Goal: Book appointment/travel/reservation

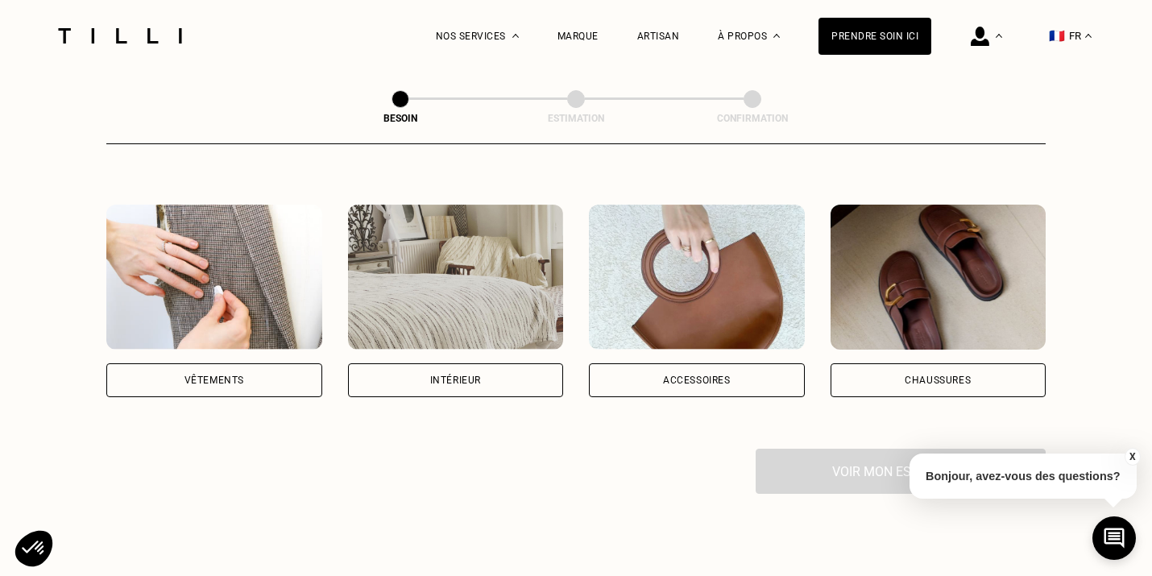
scroll to position [277, 0]
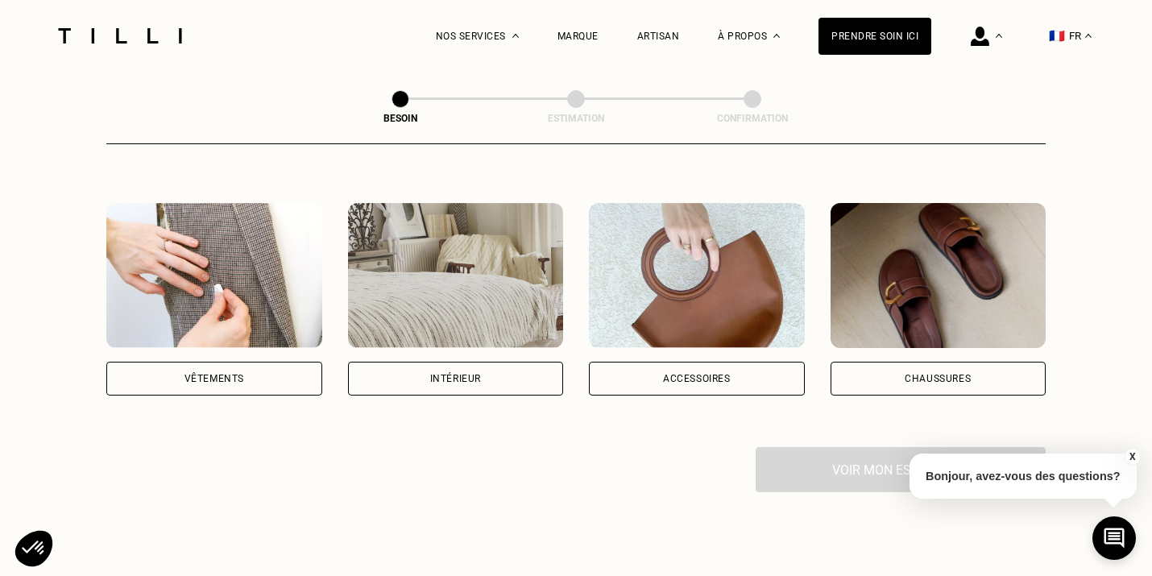
click at [219, 374] on div "Vêtements" at bounding box center [215, 379] width 60 height 10
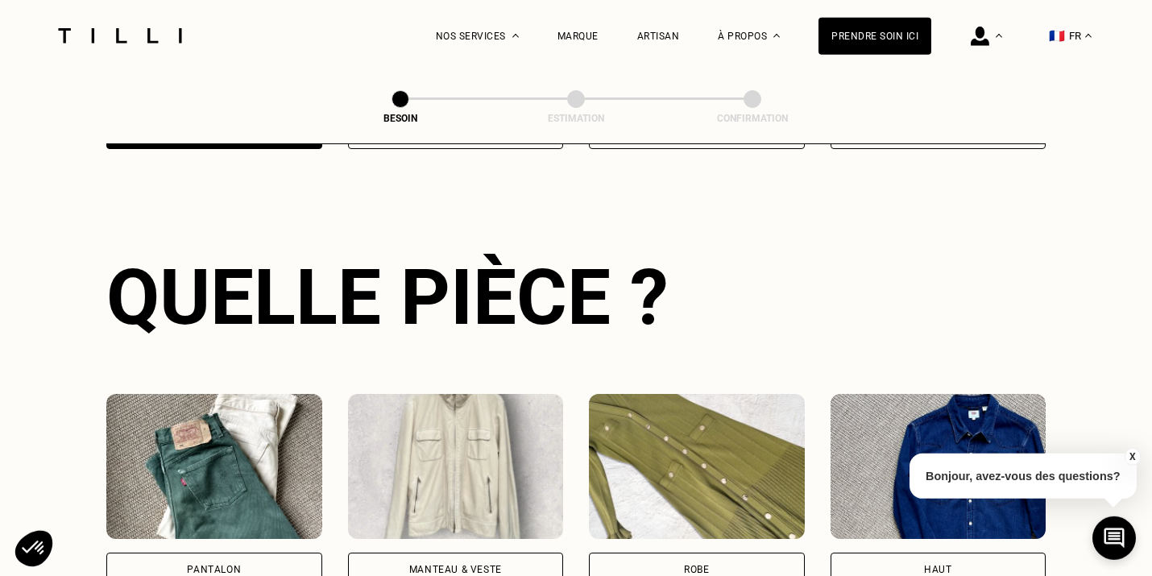
scroll to position [525, 0]
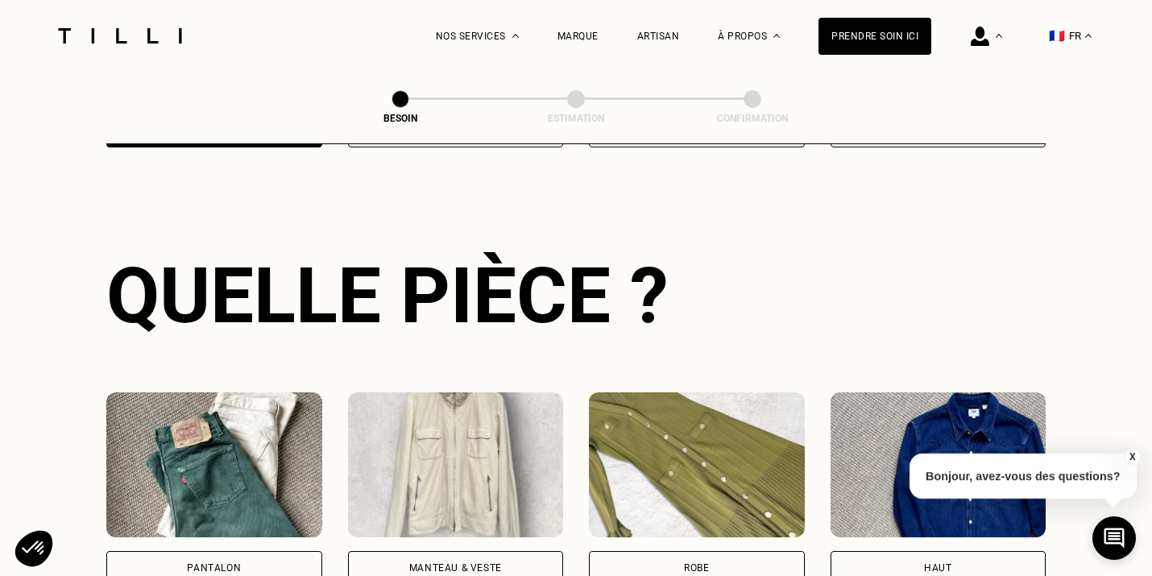
click at [218, 467] on img at bounding box center [214, 464] width 216 height 145
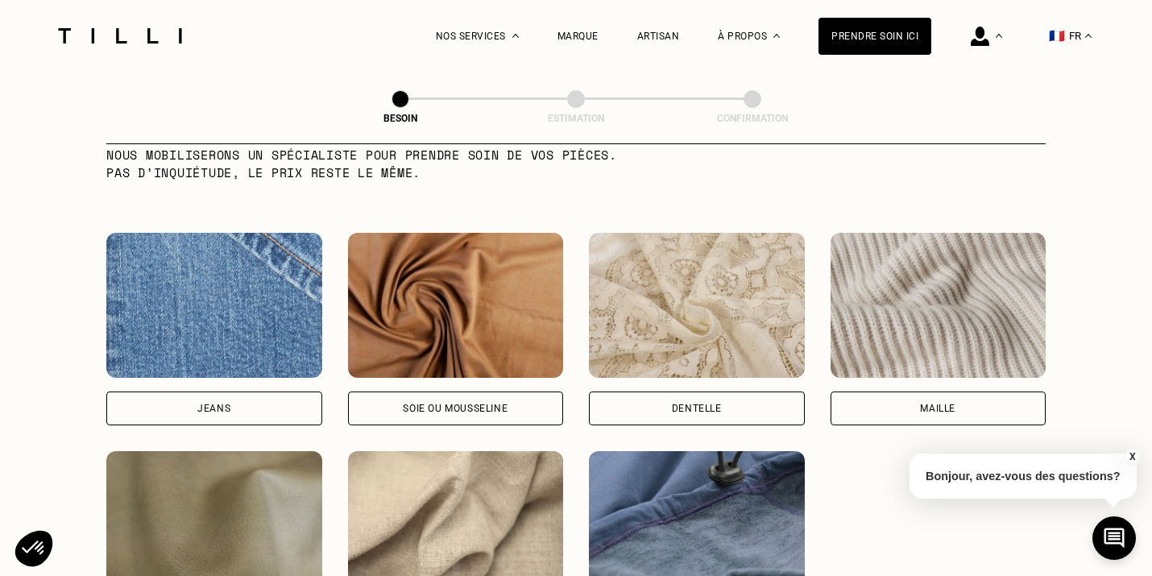
scroll to position [1728, 0]
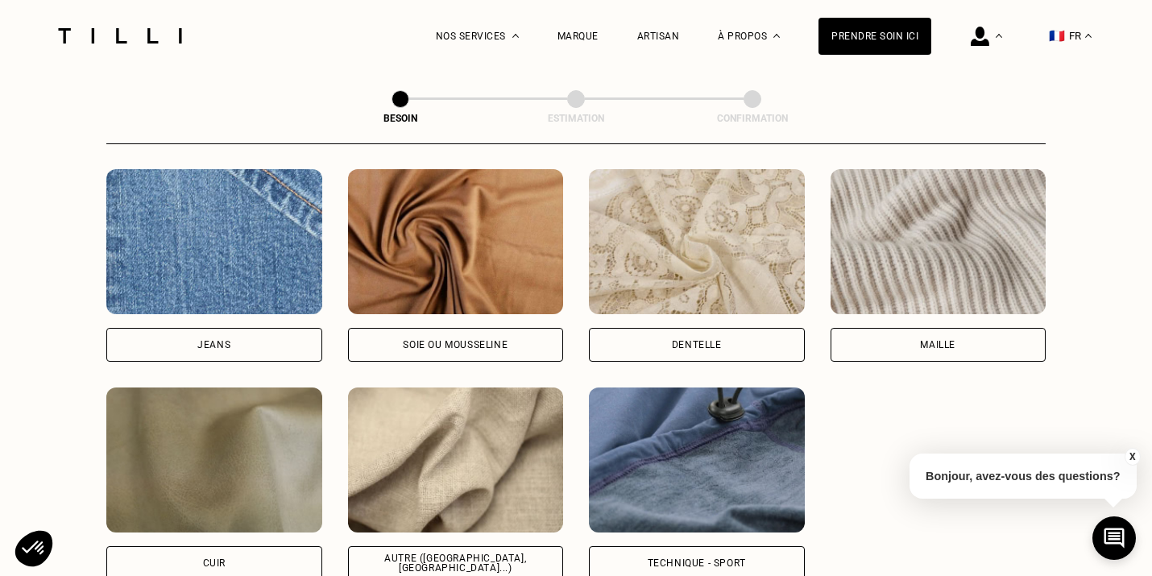
click at [225, 340] on div "Jeans" at bounding box center [213, 345] width 33 height 10
select select "FR"
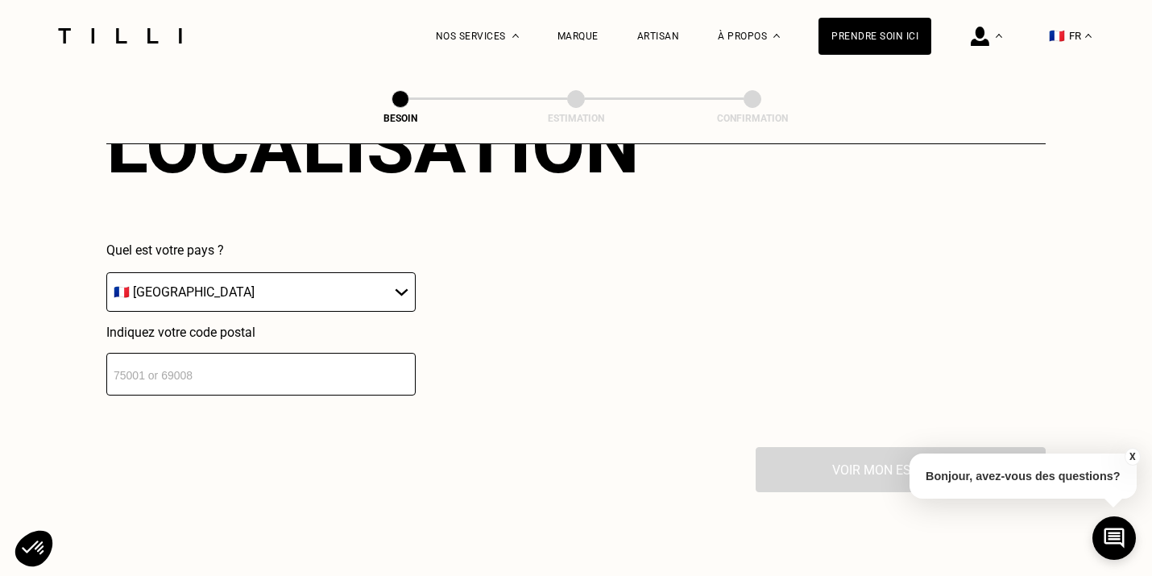
scroll to position [2323, 0]
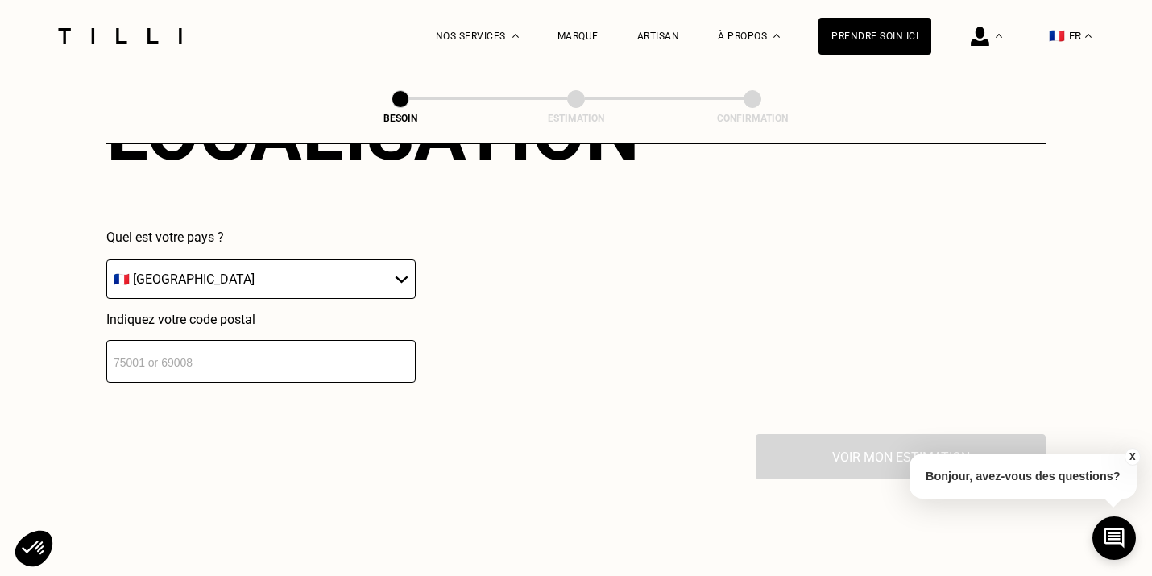
click at [215, 360] on input "number" at bounding box center [260, 361] width 309 height 43
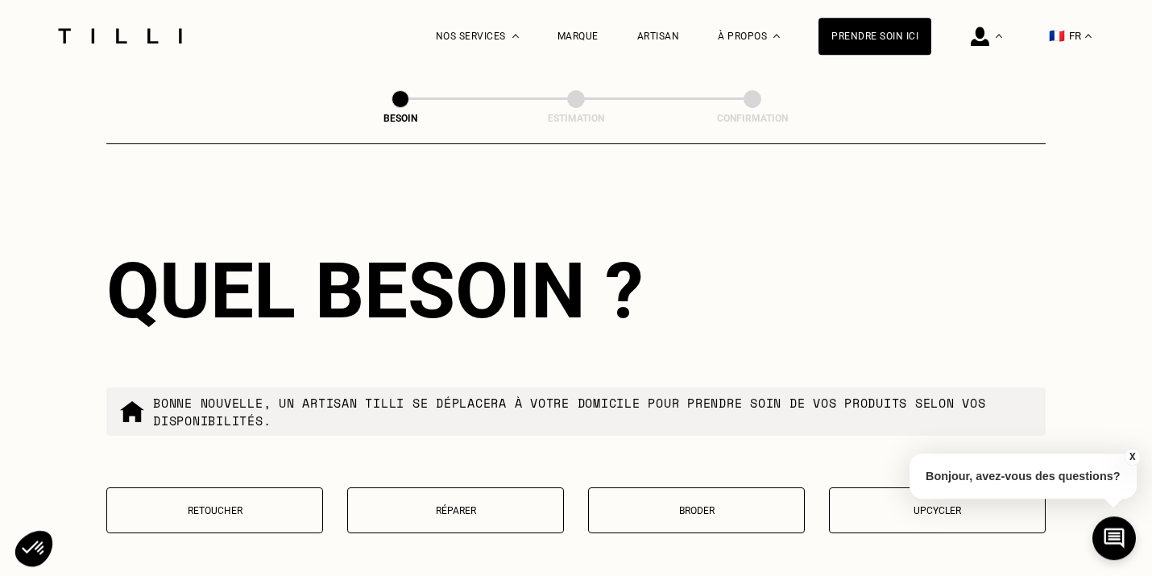
scroll to position [2564, 0]
type input "75017"
click at [230, 504] on p "Retoucher" at bounding box center [214, 509] width 199 height 11
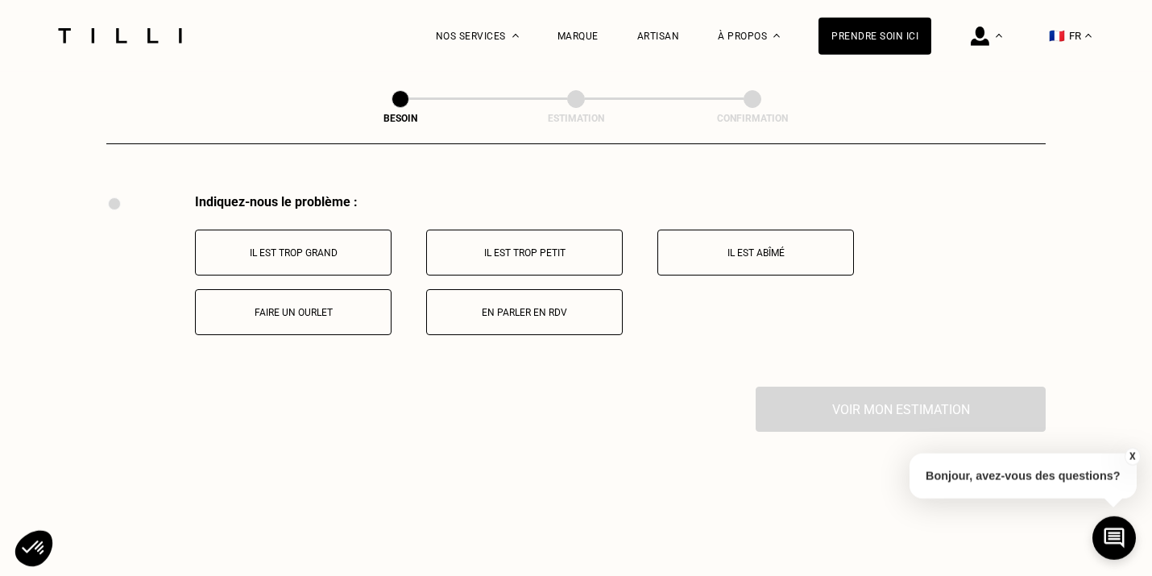
scroll to position [2977, 0]
click at [311, 251] on button "Il est trop grand" at bounding box center [293, 250] width 197 height 46
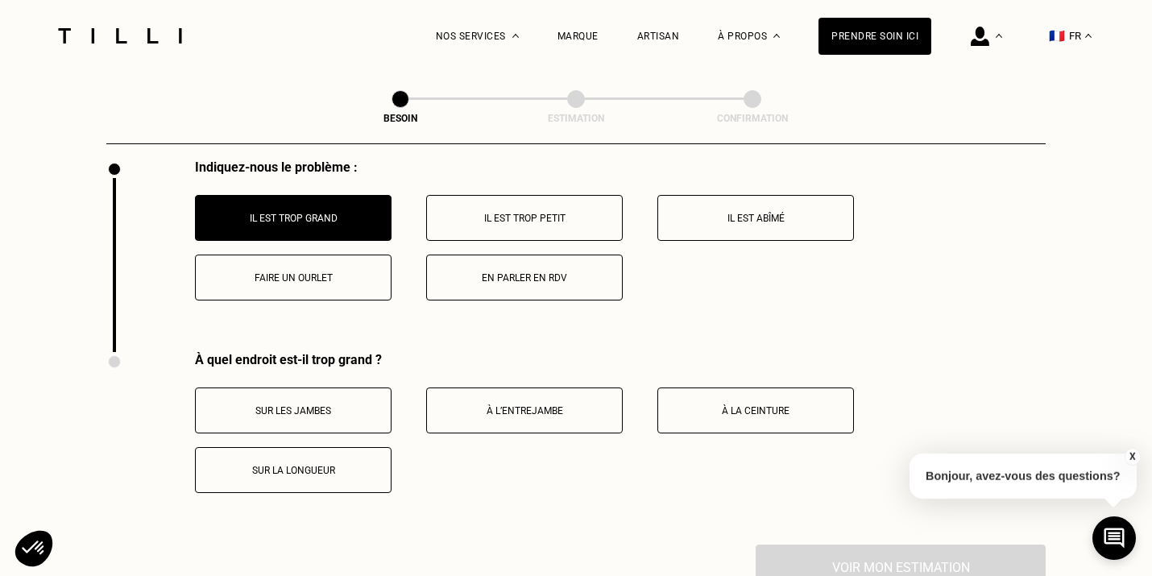
scroll to position [2980, 0]
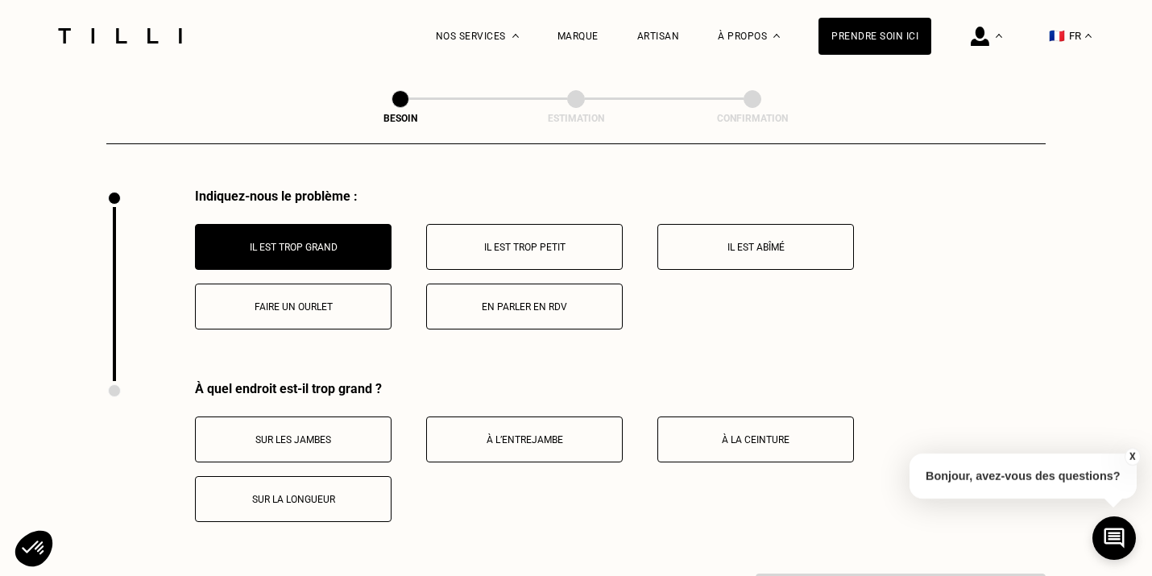
click at [308, 284] on button "Faire un ourlet" at bounding box center [293, 307] width 197 height 46
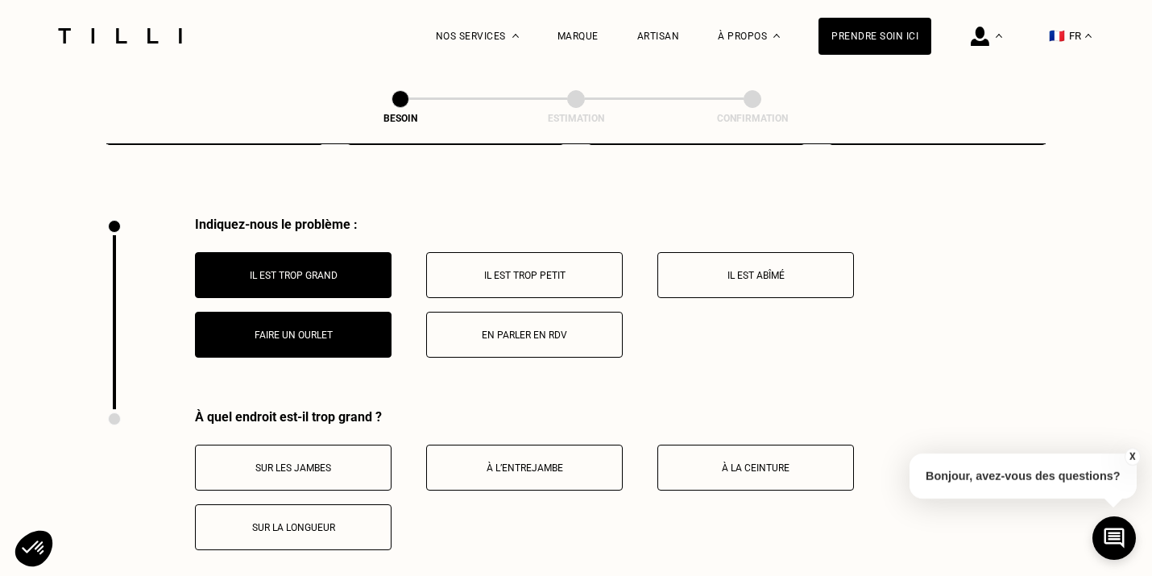
scroll to position [2837, 0]
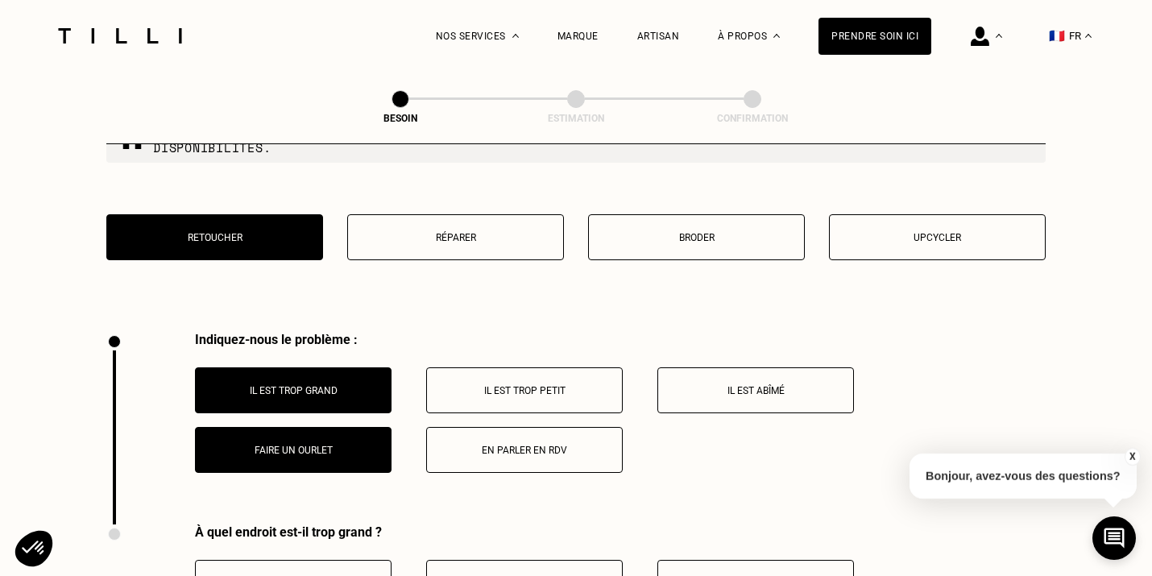
click at [309, 370] on button "Il est trop grand" at bounding box center [293, 390] width 197 height 46
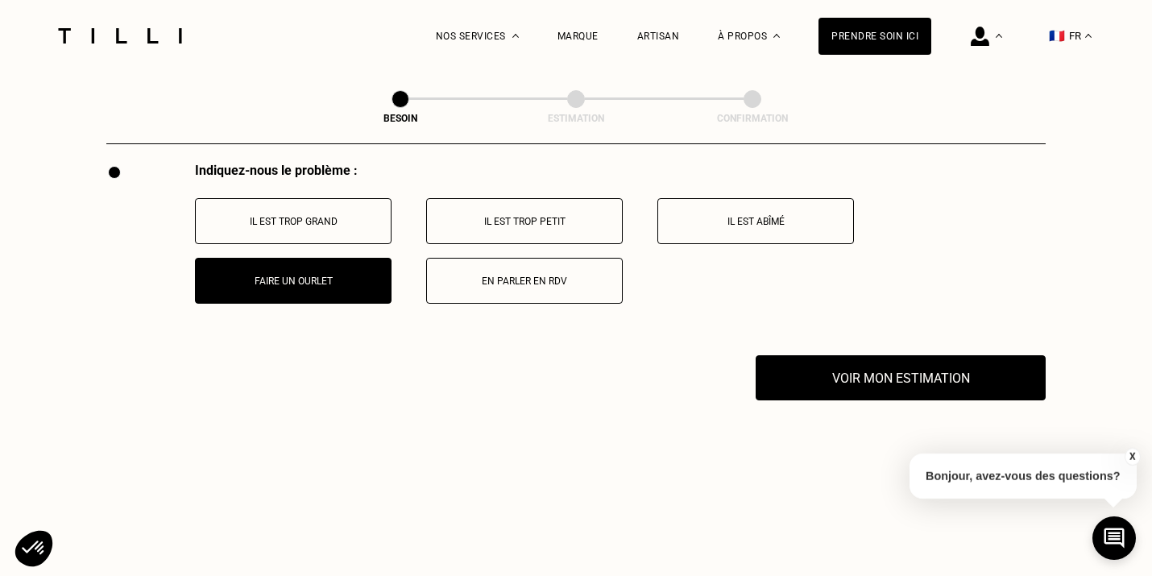
scroll to position [2990, 0]
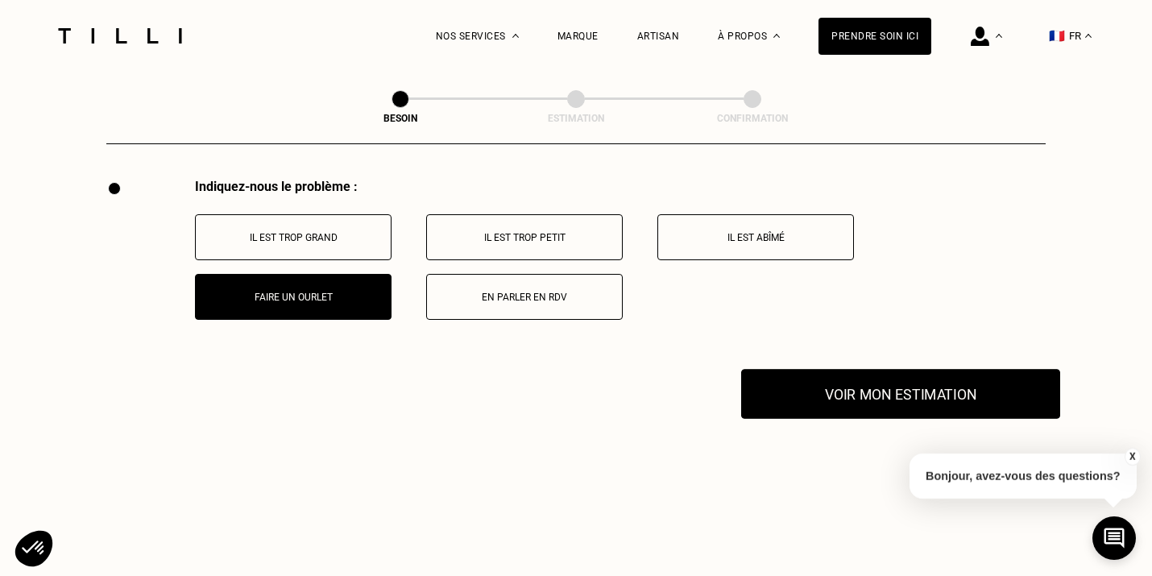
click at [857, 380] on button "Voir mon estimation" at bounding box center [900, 394] width 319 height 50
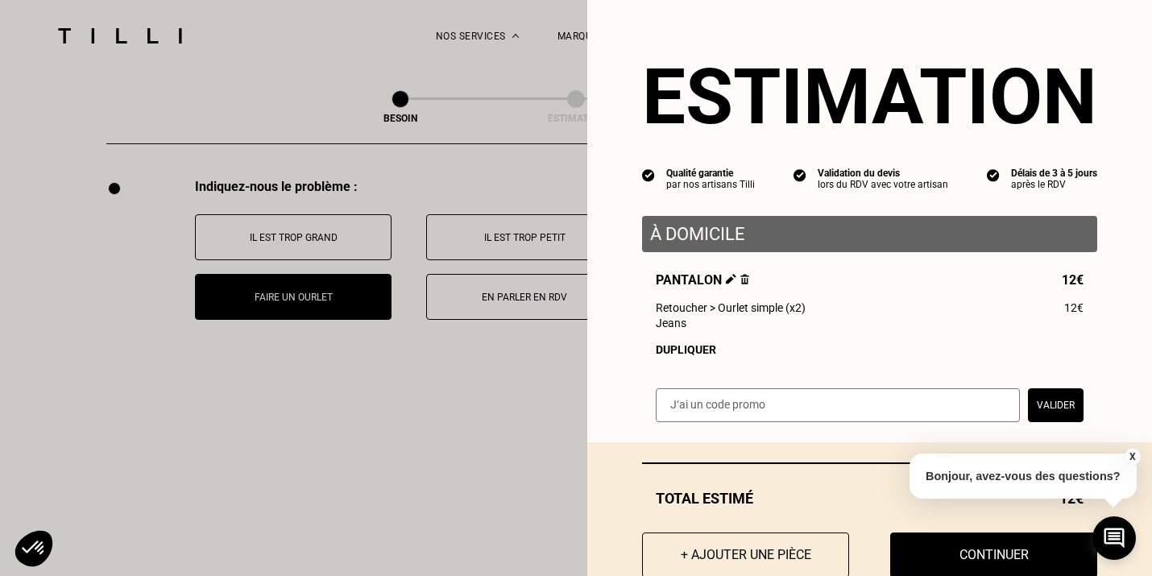
scroll to position [45, 0]
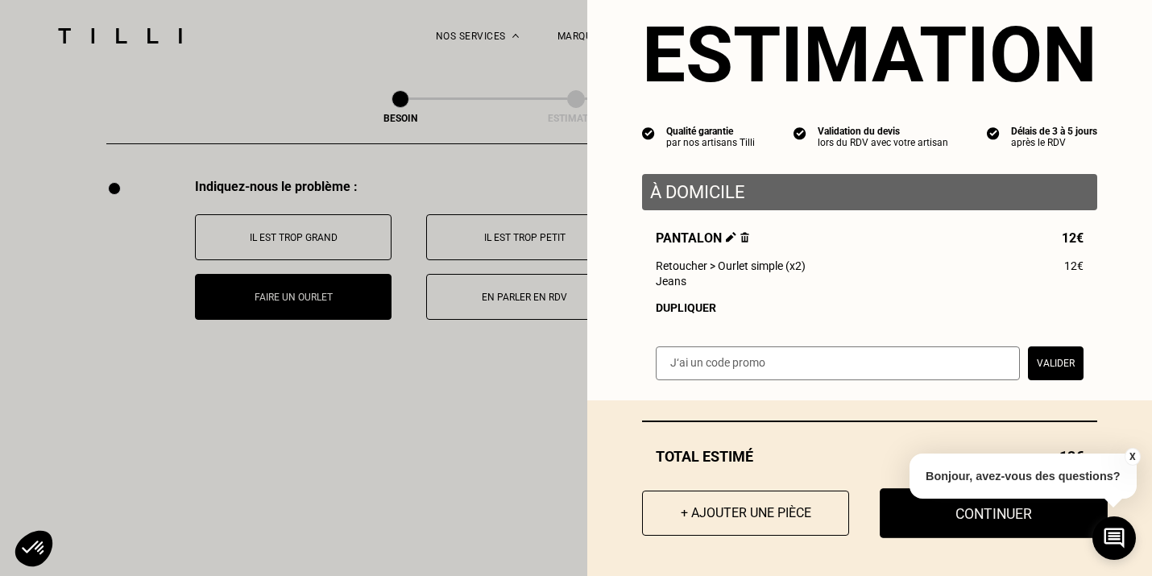
click at [1004, 529] on button "Continuer" at bounding box center [994, 513] width 228 height 50
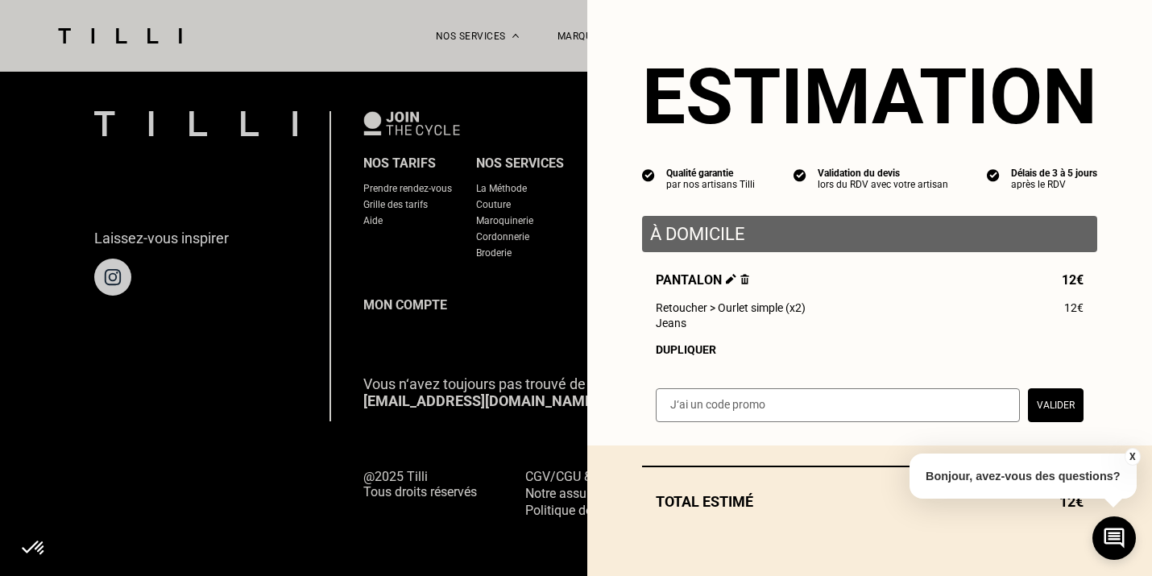
scroll to position [1055, 0]
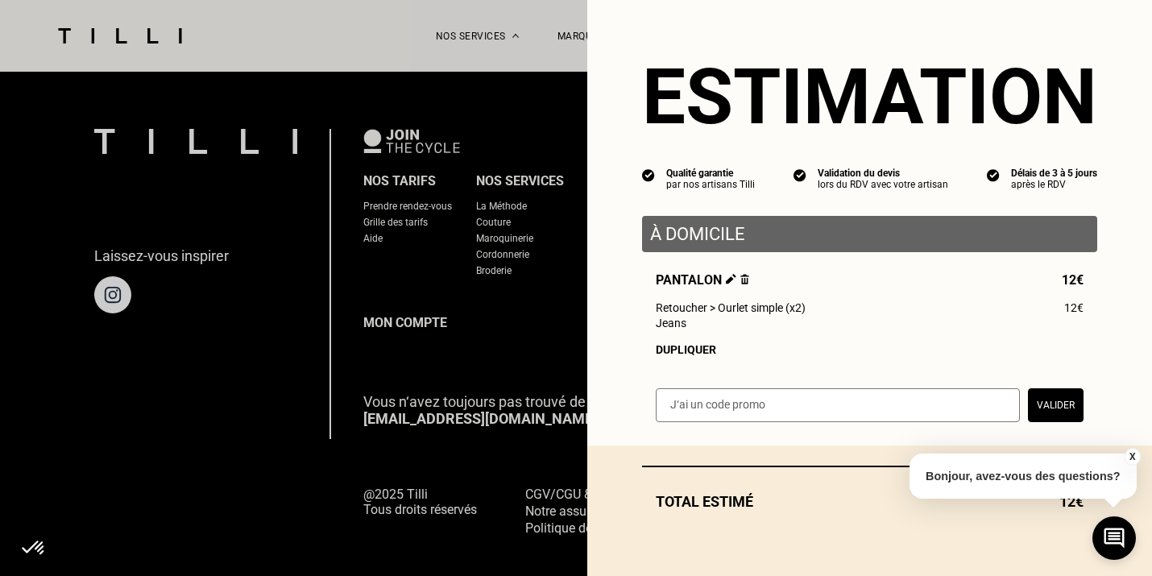
select select "FR"
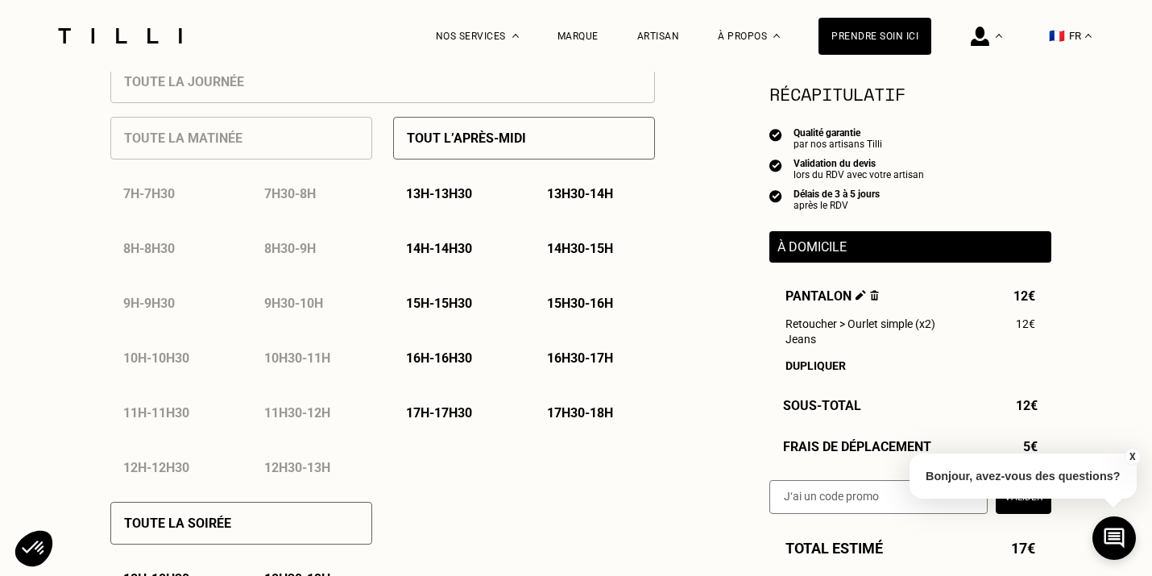
scroll to position [762, 0]
click at [450, 417] on p "17h - 17h30" at bounding box center [439, 411] width 66 height 15
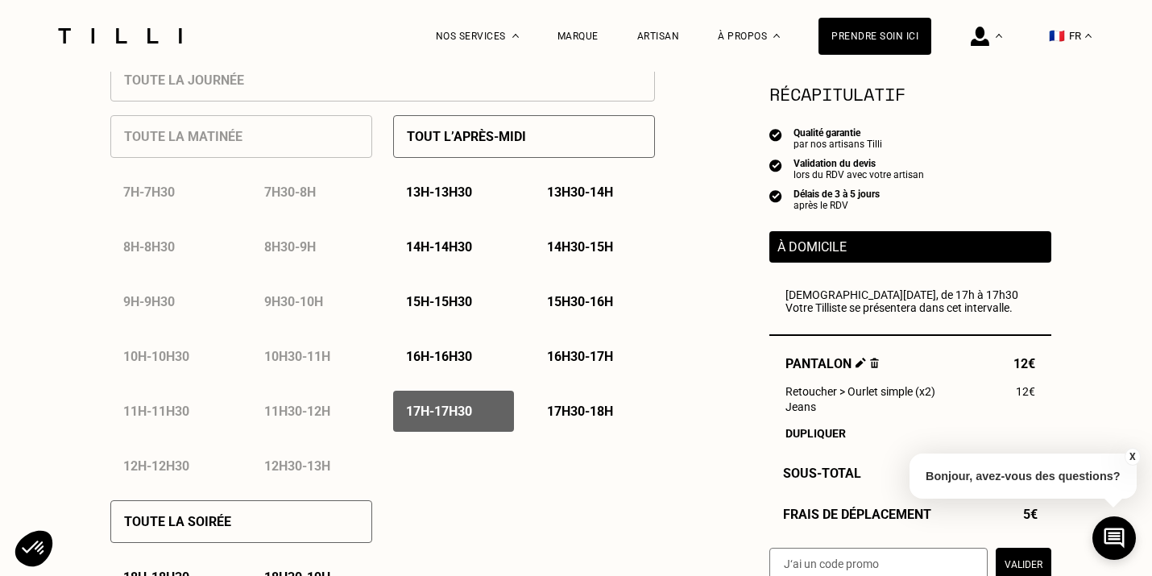
click at [439, 358] on p "16h - 16h30" at bounding box center [439, 356] width 66 height 15
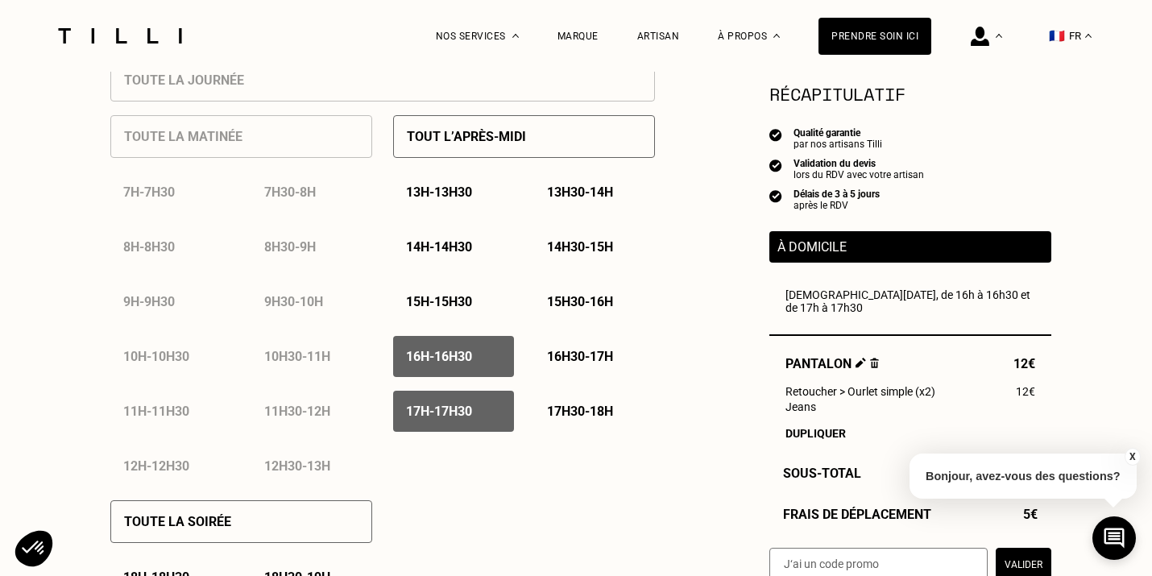
click at [446, 412] on p "17h - 17h30" at bounding box center [439, 411] width 66 height 15
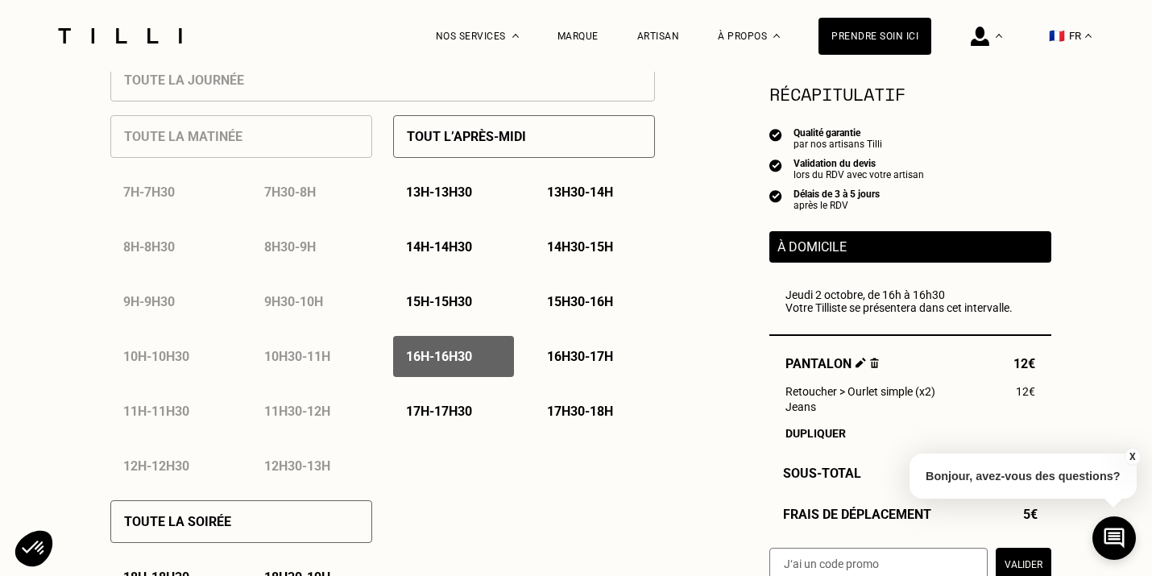
click at [438, 297] on div "15h - 15h30" at bounding box center [453, 301] width 121 height 41
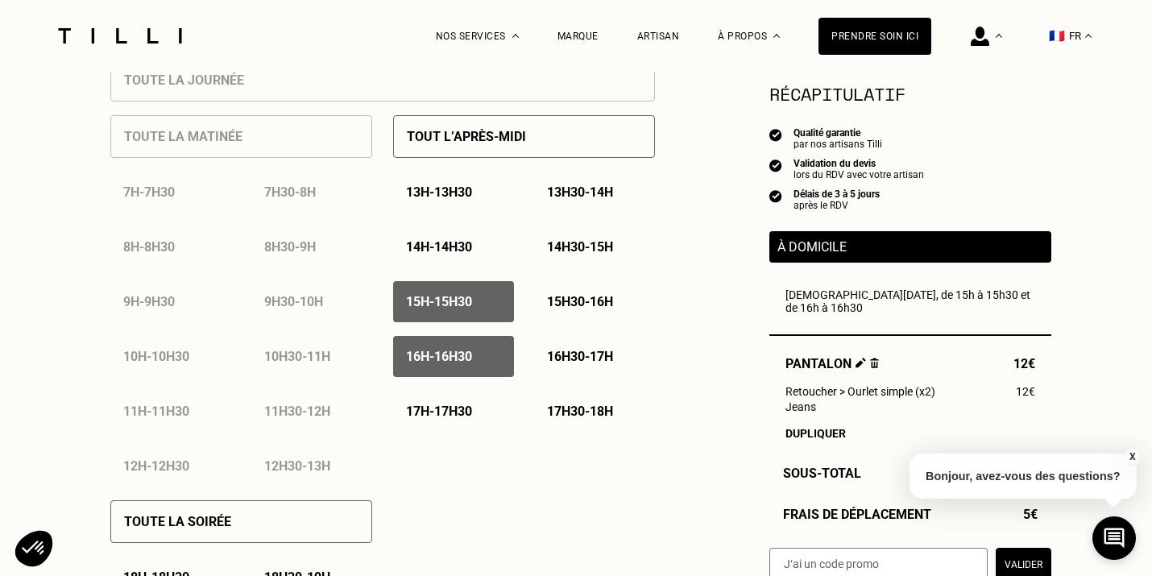
click at [434, 369] on div "16h - 16h30" at bounding box center [453, 356] width 121 height 41
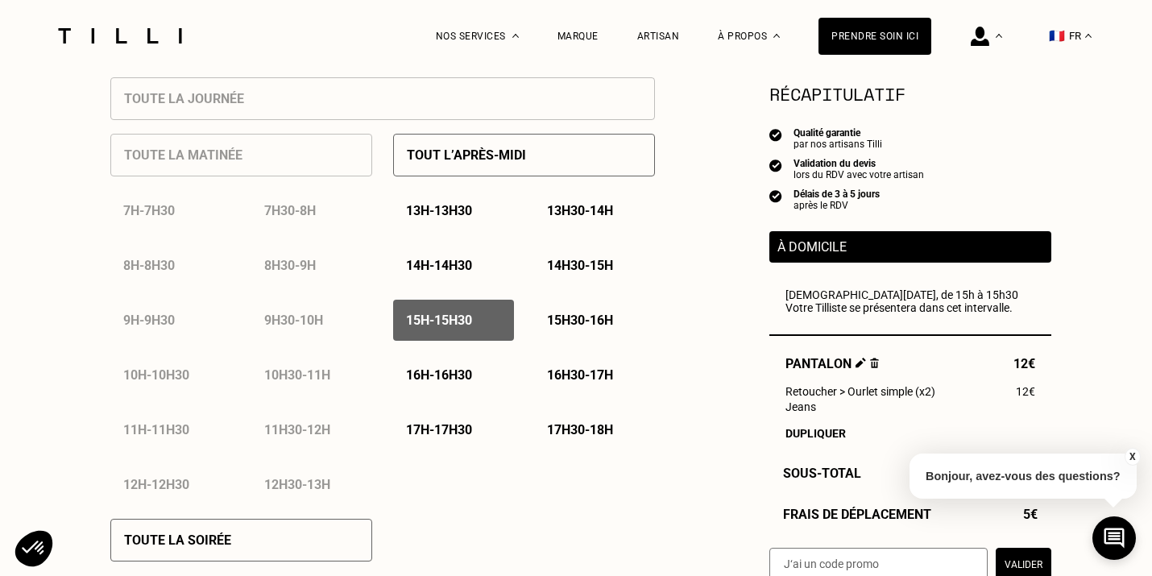
scroll to position [743, 0]
click at [469, 264] on p "14h - 14h30" at bounding box center [439, 266] width 66 height 15
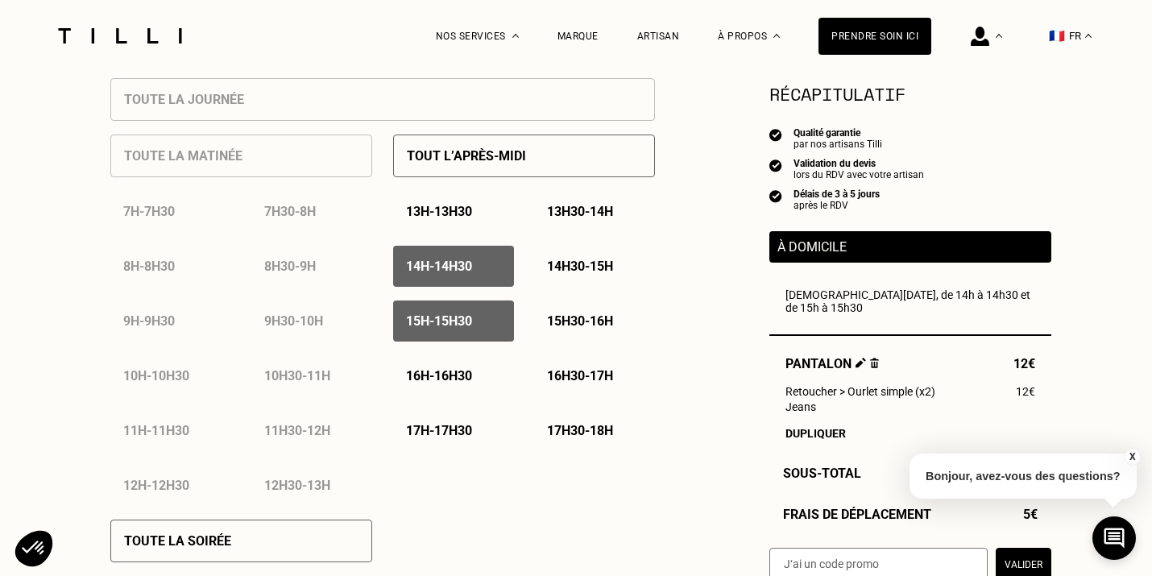
click at [469, 264] on p "14h - 14h30" at bounding box center [439, 266] width 66 height 15
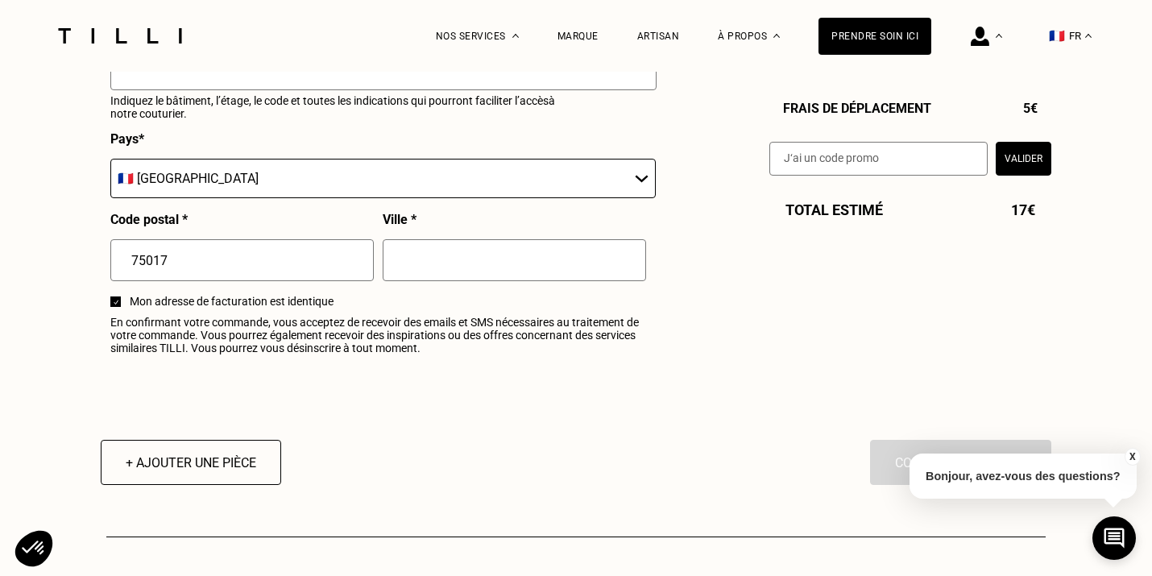
scroll to position [1954, 0]
